Goal: Download file/media

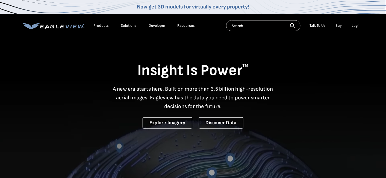
click at [355, 25] on div "Login" at bounding box center [356, 25] width 9 height 5
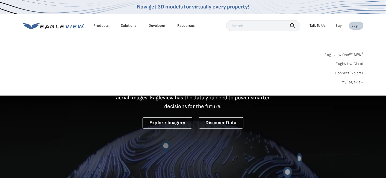
click at [352, 81] on link "MyEagleview" at bounding box center [353, 82] width 22 height 5
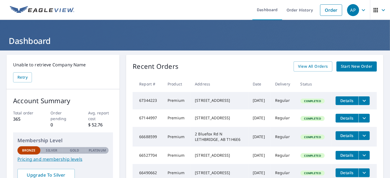
click at [362, 101] on icon "filesDropdownBtn-67344223" at bounding box center [364, 100] width 7 height 7
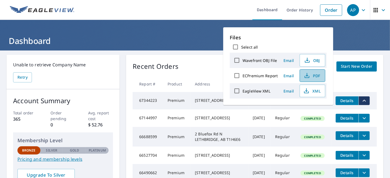
click at [313, 75] on span "PDF" at bounding box center [311, 75] width 17 height 7
click at [312, 73] on span "PDF" at bounding box center [311, 75] width 17 height 7
